Goal: Find specific page/section: Find specific page/section

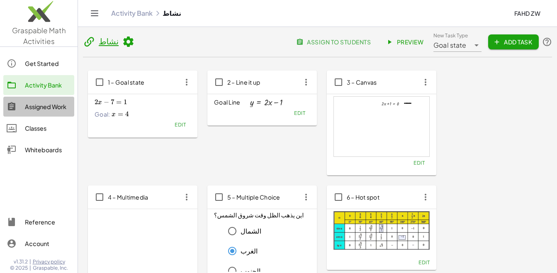
click at [42, 109] on div "Assigned Work" at bounding box center [48, 107] width 46 height 10
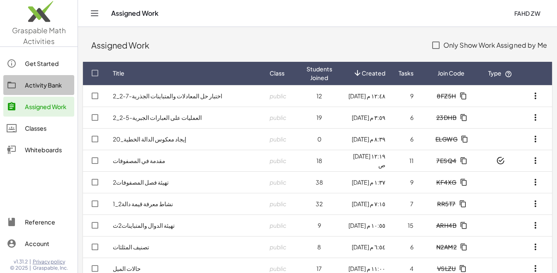
click at [44, 83] on div "Activity Bank" at bounding box center [48, 85] width 46 height 10
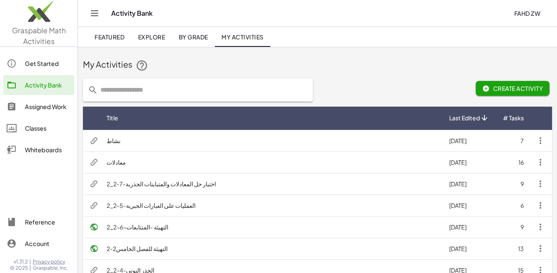
click at [149, 39] on span "Explore" at bounding box center [151, 36] width 27 height 7
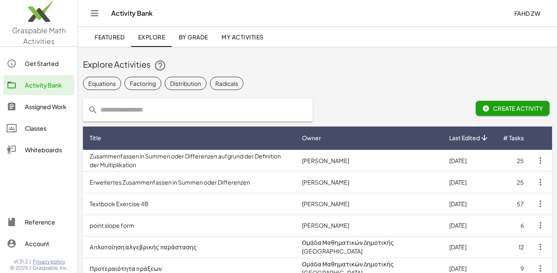
click at [123, 105] on input "text" at bounding box center [203, 109] width 210 height 23
